Goal: Information Seeking & Learning: Learn about a topic

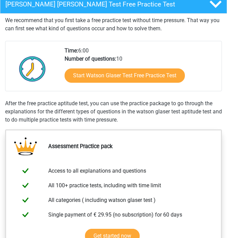
scroll to position [158, 0]
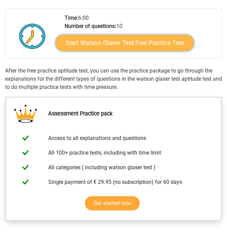
click at [94, 47] on link "Start Watson Glaser Test Free Practice Test" at bounding box center [124, 43] width 138 height 16
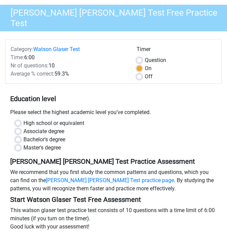
scroll to position [49, 0]
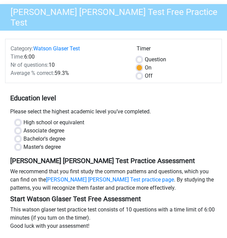
click at [54, 135] on label "Bachelor's degree" at bounding box center [44, 139] width 42 height 8
click at [21, 135] on input "Bachelor's degree" at bounding box center [17, 138] width 5 height 7
radio input "true"
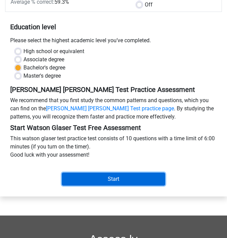
click at [89, 172] on input "Start" at bounding box center [113, 178] width 103 height 13
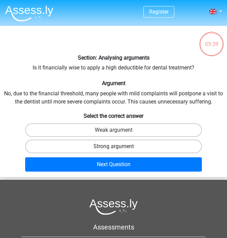
click at [121, 148] on label "Strong argument" at bounding box center [113, 146] width 177 height 14
click at [118, 148] on input "Strong argument" at bounding box center [116, 148] width 4 height 4
radio input "true"
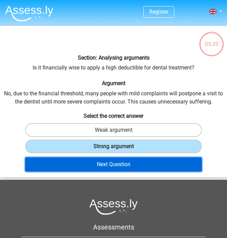
click at [122, 162] on button "Next Question" at bounding box center [113, 164] width 177 height 14
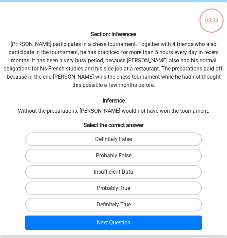
scroll to position [26, 0]
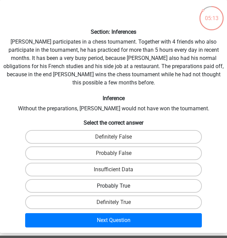
click at [125, 179] on label "Probably True" at bounding box center [113, 186] width 177 height 14
click at [118, 186] on input "Probably True" at bounding box center [116, 188] width 4 height 4
radio input "true"
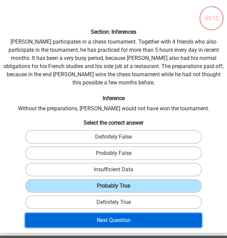
click at [127, 213] on button "Next Question" at bounding box center [113, 220] width 177 height 14
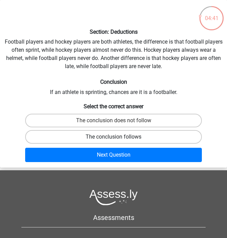
click at [164, 135] on label "The conclusion follows" at bounding box center [113, 137] width 177 height 14
click at [118, 137] on input "The conclusion follows" at bounding box center [116, 139] width 4 height 4
radio input "true"
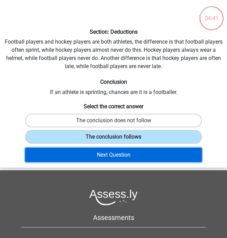
click at [159, 156] on button "Next Question" at bounding box center [113, 155] width 177 height 14
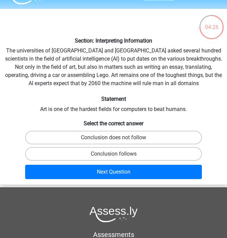
scroll to position [0, 0]
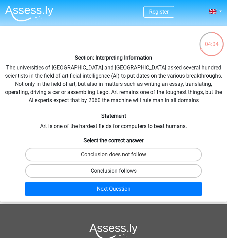
click at [148, 172] on label "Conclusion follows" at bounding box center [113, 171] width 177 height 14
click at [118, 172] on input "Conclusion follows" at bounding box center [116, 173] width 4 height 4
radio input "true"
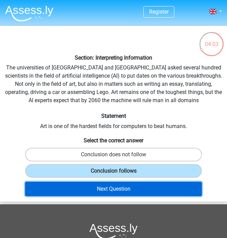
click at [148, 192] on button "Next Question" at bounding box center [113, 189] width 177 height 14
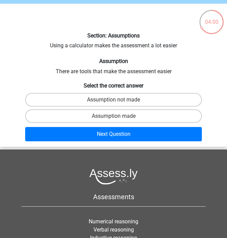
scroll to position [22, 0]
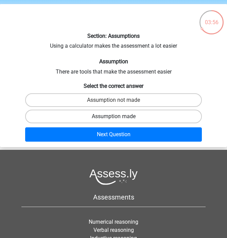
click at [136, 118] on label "Assumption made" at bounding box center [113, 117] width 177 height 14
click at [118, 118] on input "Assumption made" at bounding box center [116, 118] width 4 height 4
radio input "true"
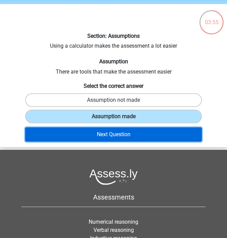
click at [135, 131] on button "Next Question" at bounding box center [113, 134] width 177 height 14
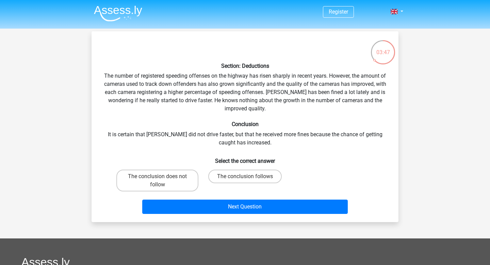
scroll to position [2, 0]
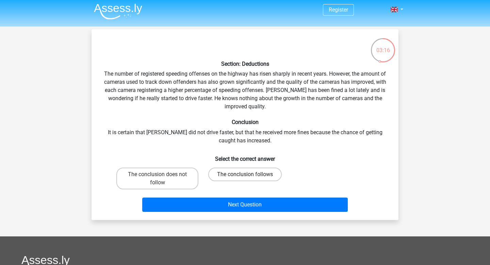
click at [227, 175] on label "The conclusion follows" at bounding box center [244, 174] width 73 height 14
click at [227, 175] on input "The conclusion follows" at bounding box center [247, 176] width 4 height 4
radio input "true"
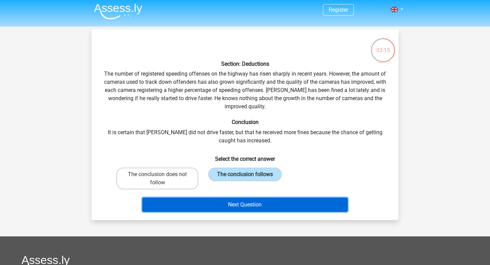
click at [227, 202] on button "Next Question" at bounding box center [245, 204] width 206 height 14
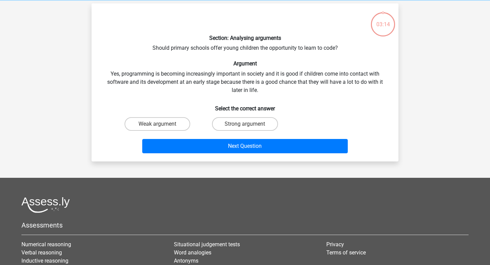
scroll to position [31, 0]
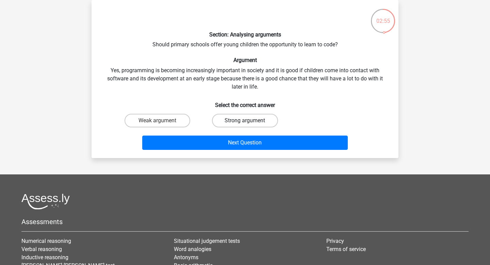
click at [218, 122] on label "Strong argument" at bounding box center [245, 121] width 66 height 14
click at [227, 122] on input "Strong argument" at bounding box center [247, 122] width 4 height 4
radio input "true"
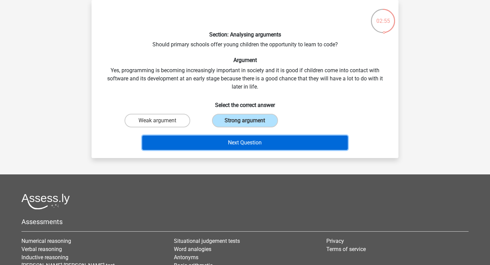
click at [217, 142] on button "Next Question" at bounding box center [245, 142] width 206 height 14
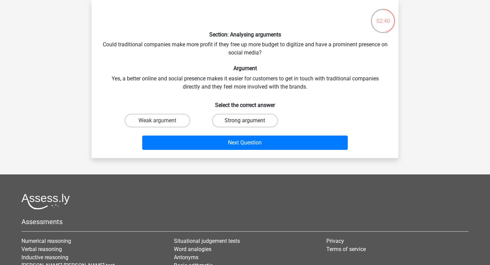
click at [227, 118] on label "Strong argument" at bounding box center [245, 121] width 66 height 14
click at [227, 120] on input "Strong argument" at bounding box center [247, 122] width 4 height 4
radio input "true"
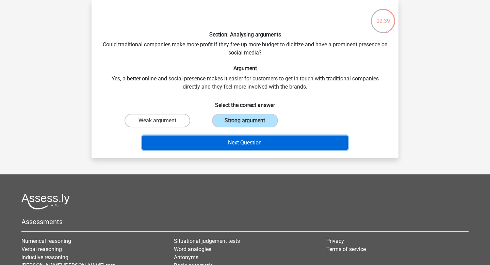
click at [227, 139] on button "Next Question" at bounding box center [245, 142] width 206 height 14
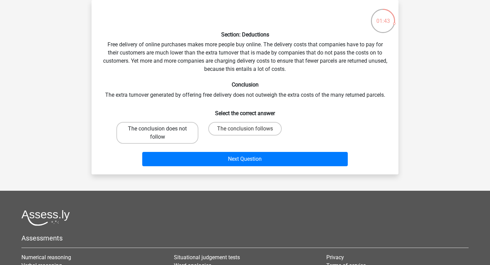
click at [183, 140] on label "The conclusion does not follow" at bounding box center [157, 133] width 82 height 22
click at [162, 133] on input "The conclusion does not follow" at bounding box center [160, 131] width 4 height 4
radio input "true"
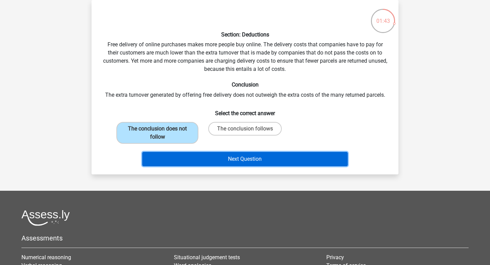
click at [220, 160] on button "Next Question" at bounding box center [245, 159] width 206 height 14
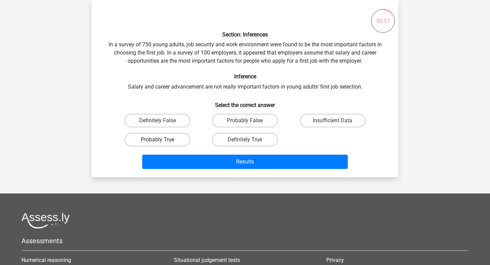
click at [173, 142] on label "Probably True" at bounding box center [158, 140] width 66 height 14
click at [162, 142] on input "Probably True" at bounding box center [160, 141] width 4 height 4
radio input "true"
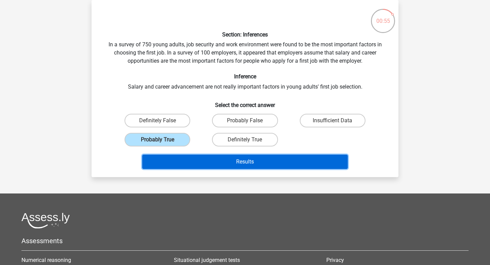
click at [203, 161] on button "Results" at bounding box center [245, 161] width 206 height 14
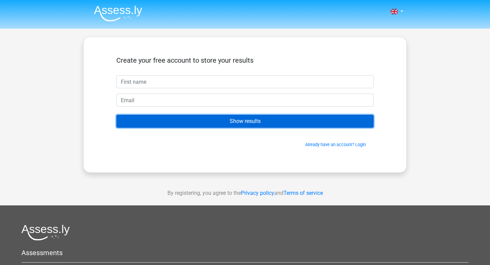
click at [207, 125] on input "Show results" at bounding box center [244, 121] width 257 height 13
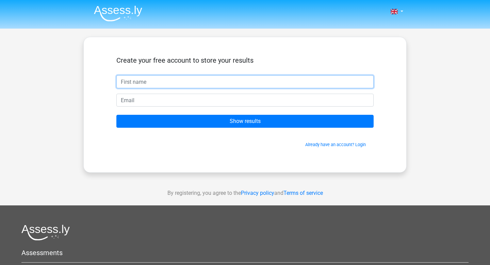
click at [195, 85] on input "text" at bounding box center [244, 81] width 257 height 13
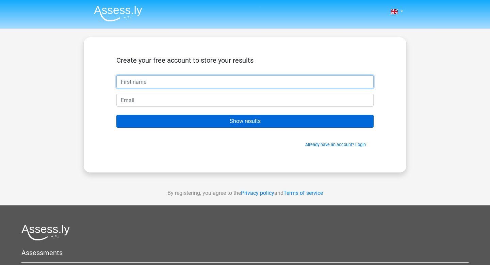
type input "Ru"
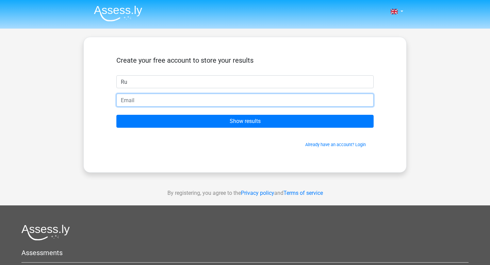
click at [147, 102] on input "email" at bounding box center [244, 100] width 257 height 13
type input "ru.chivere@gmail.com"
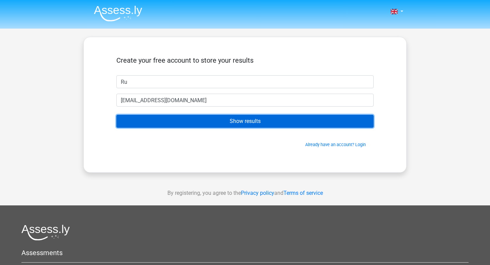
click at [163, 123] on input "Show results" at bounding box center [244, 121] width 257 height 13
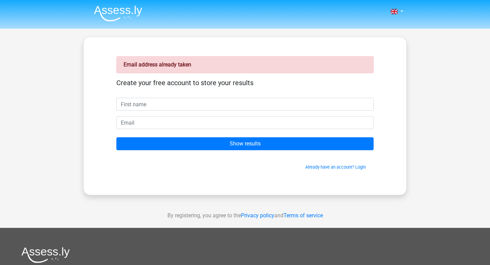
click at [159, 109] on input "text" at bounding box center [244, 104] width 257 height 13
type input "[PERSON_NAME]"
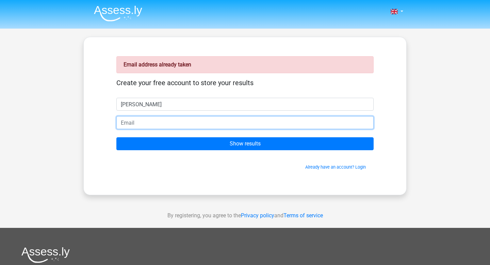
click at [167, 121] on input "email" at bounding box center [244, 122] width 257 height 13
type input "[EMAIL_ADDRESS][DOMAIN_NAME]"
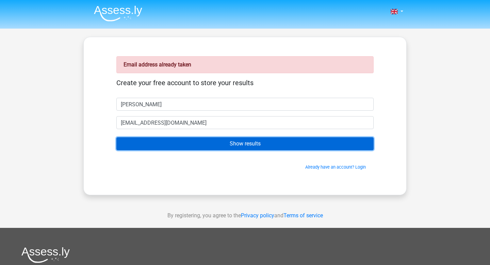
click at [197, 141] on input "Show results" at bounding box center [244, 143] width 257 height 13
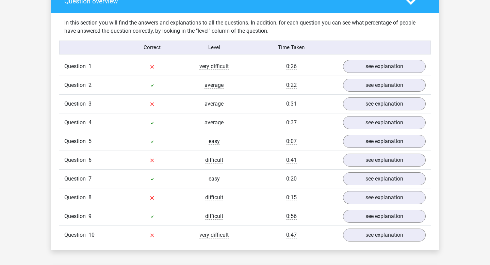
scroll to position [561, 0]
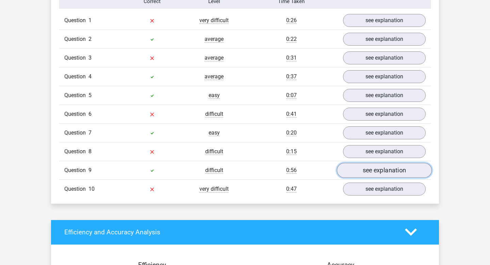
click at [366, 169] on link "see explanation" at bounding box center [384, 170] width 95 height 15
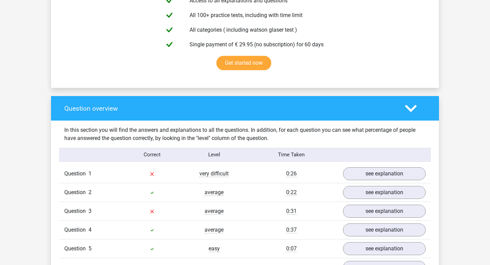
scroll to position [438, 0]
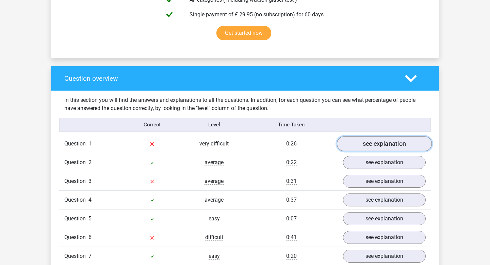
click at [368, 146] on link "see explanation" at bounding box center [384, 143] width 95 height 15
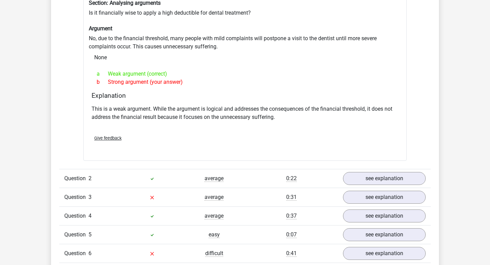
scroll to position [647, 0]
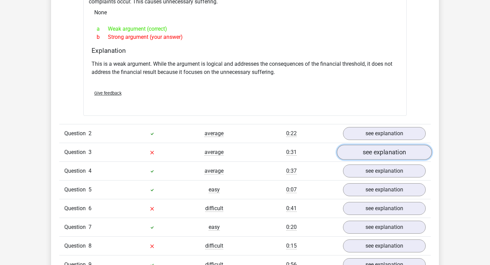
click at [378, 156] on link "see explanation" at bounding box center [384, 152] width 95 height 15
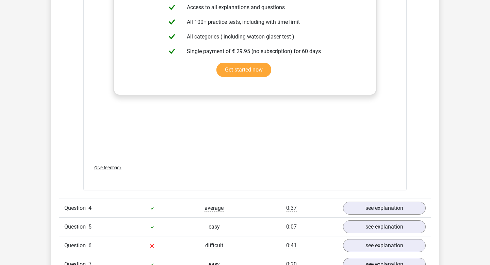
scroll to position [1038, 0]
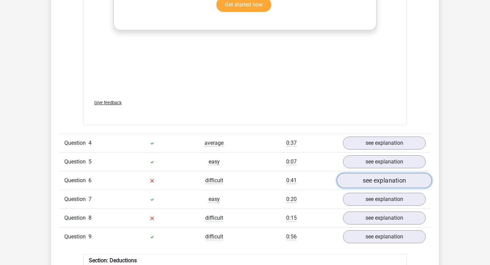
click at [389, 177] on link "see explanation" at bounding box center [384, 180] width 95 height 15
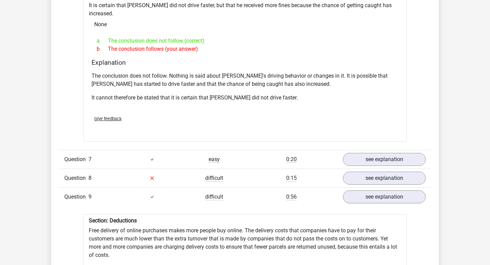
scroll to position [1324, 0]
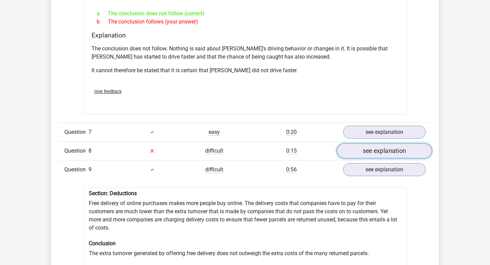
click at [384, 146] on link "see explanation" at bounding box center [384, 150] width 95 height 15
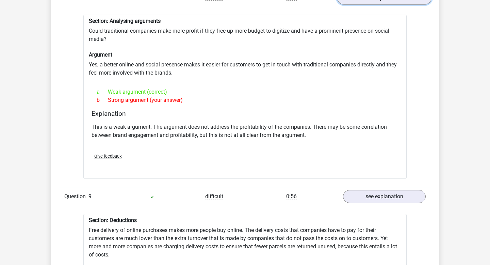
scroll to position [1540, 0]
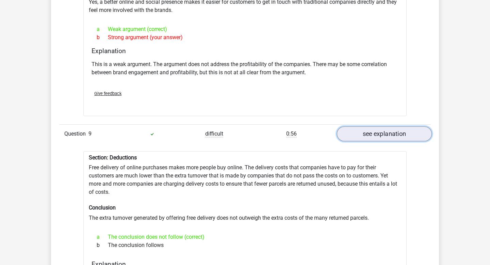
click at [377, 127] on link "see explanation" at bounding box center [384, 133] width 95 height 15
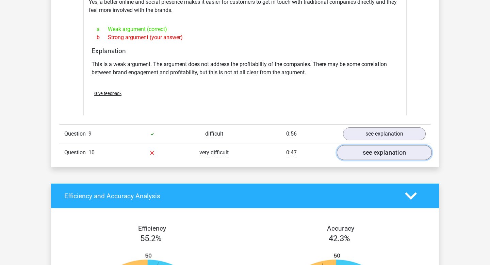
click at [380, 145] on link "see explanation" at bounding box center [384, 152] width 95 height 15
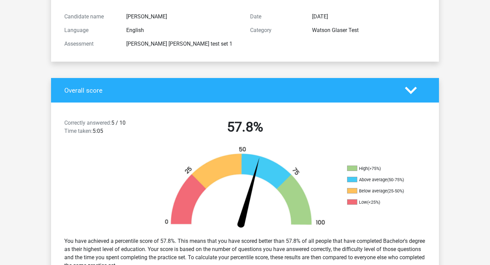
scroll to position [0, 0]
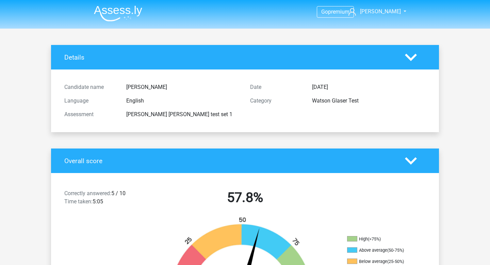
click at [414, 152] on div "Overall score" at bounding box center [245, 160] width 388 height 24
click at [414, 161] on polygon at bounding box center [411, 160] width 12 height 7
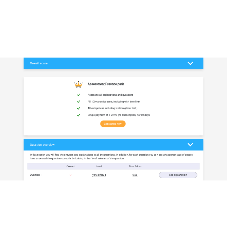
scroll to position [235, 0]
